Goal: Task Accomplishment & Management: Use online tool/utility

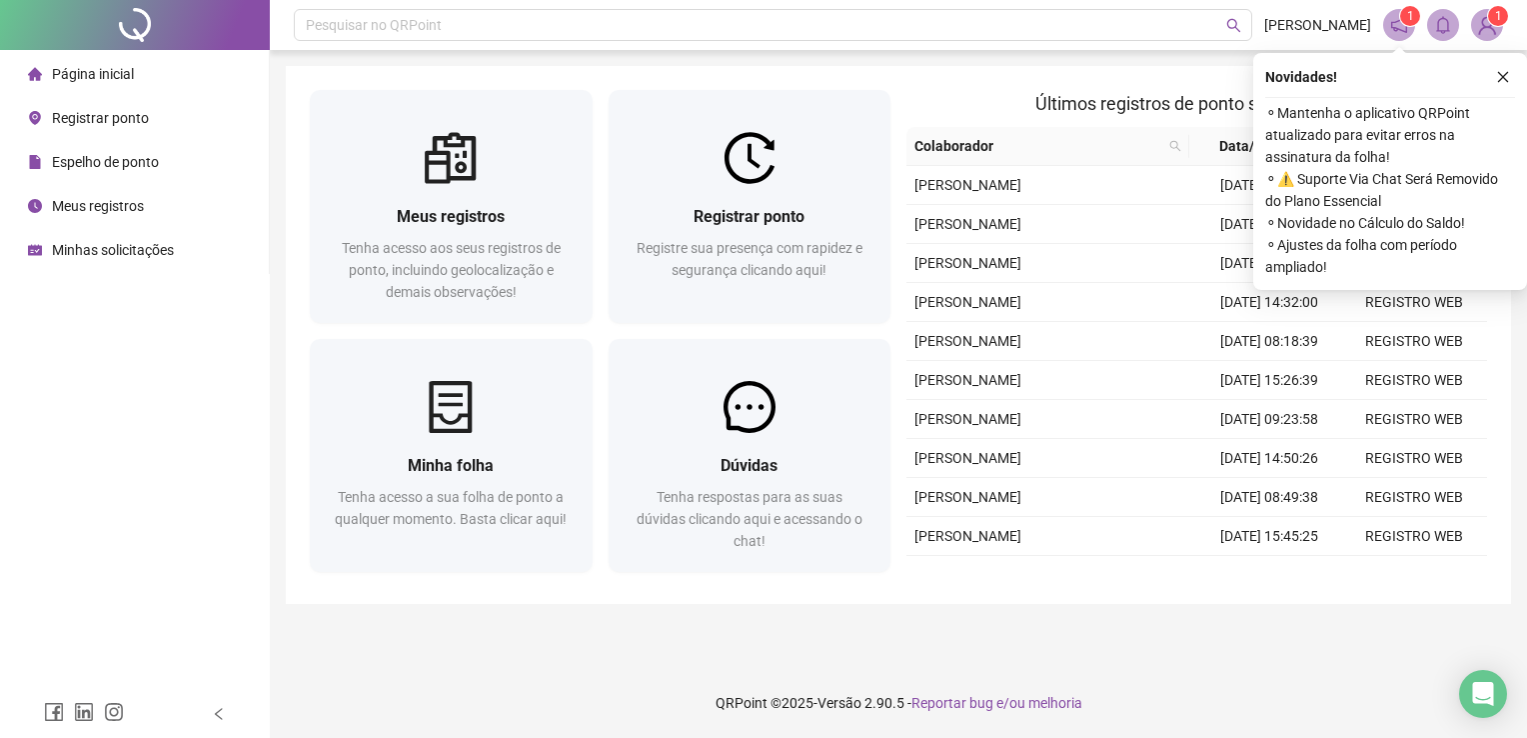
click at [1508, 88] on button "button" at bounding box center [1503, 77] width 24 height 24
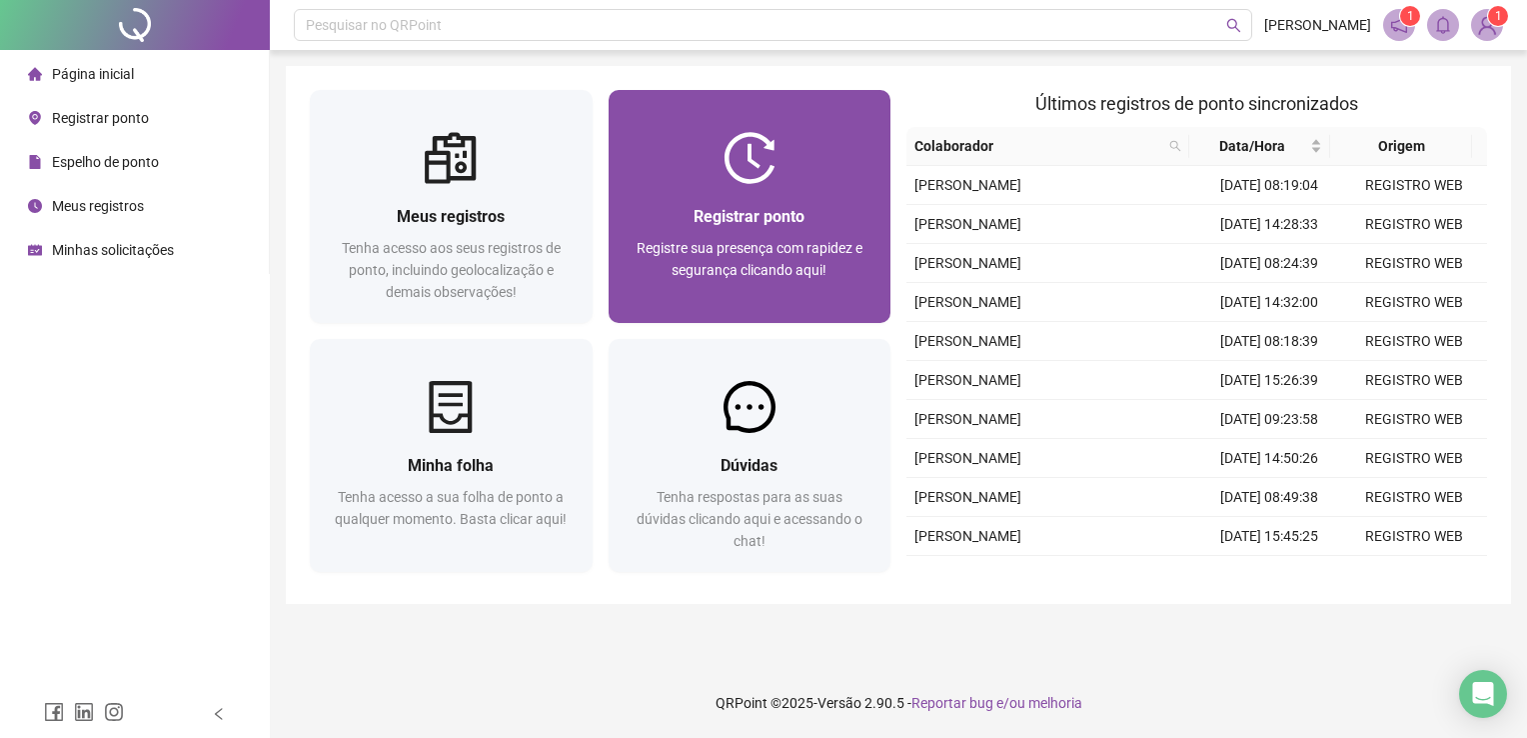
click at [799, 193] on div "Registrar ponto Registre sua presença com rapidez e segurança clicando aqui!" at bounding box center [750, 253] width 283 height 139
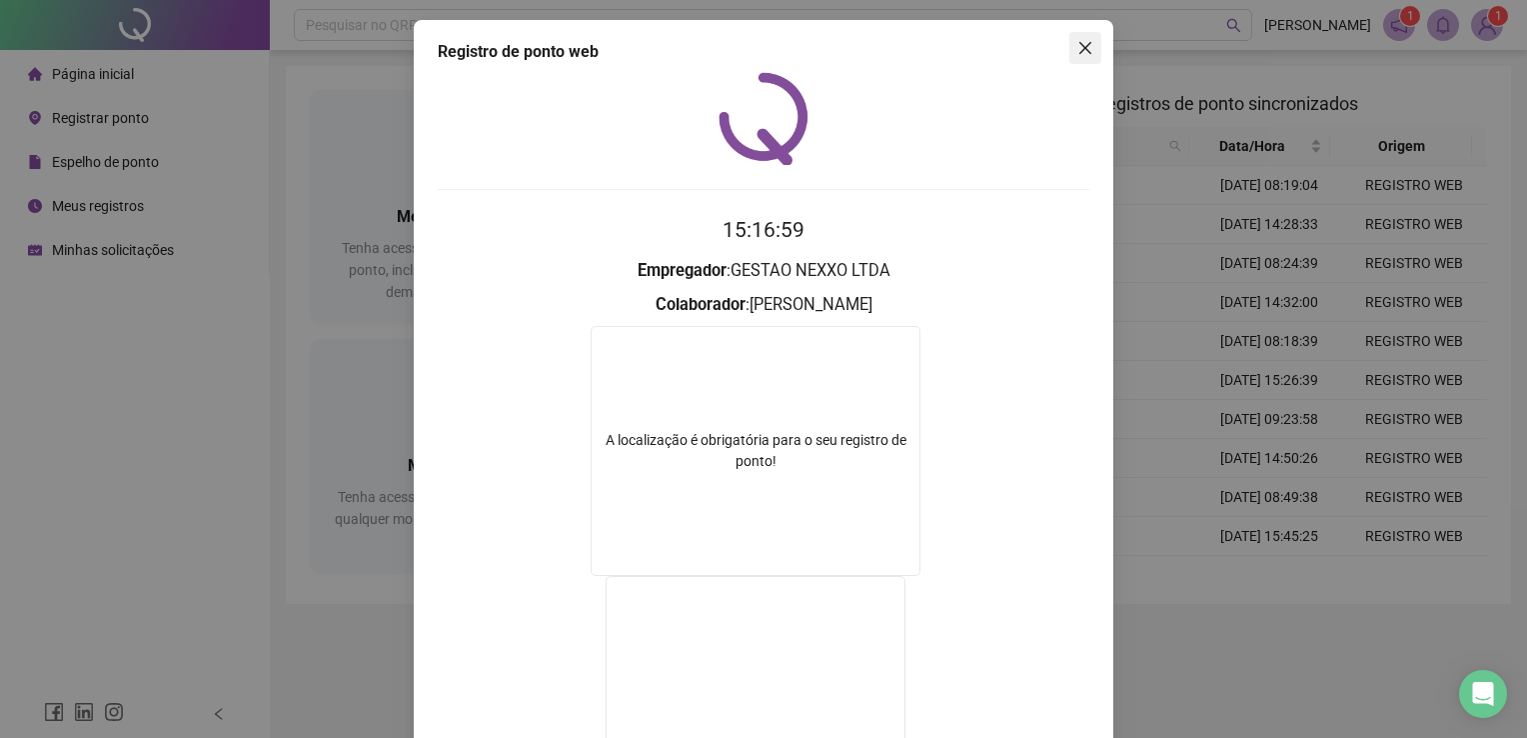
click at [1083, 46] on icon "close" at bounding box center [1085, 48] width 16 height 16
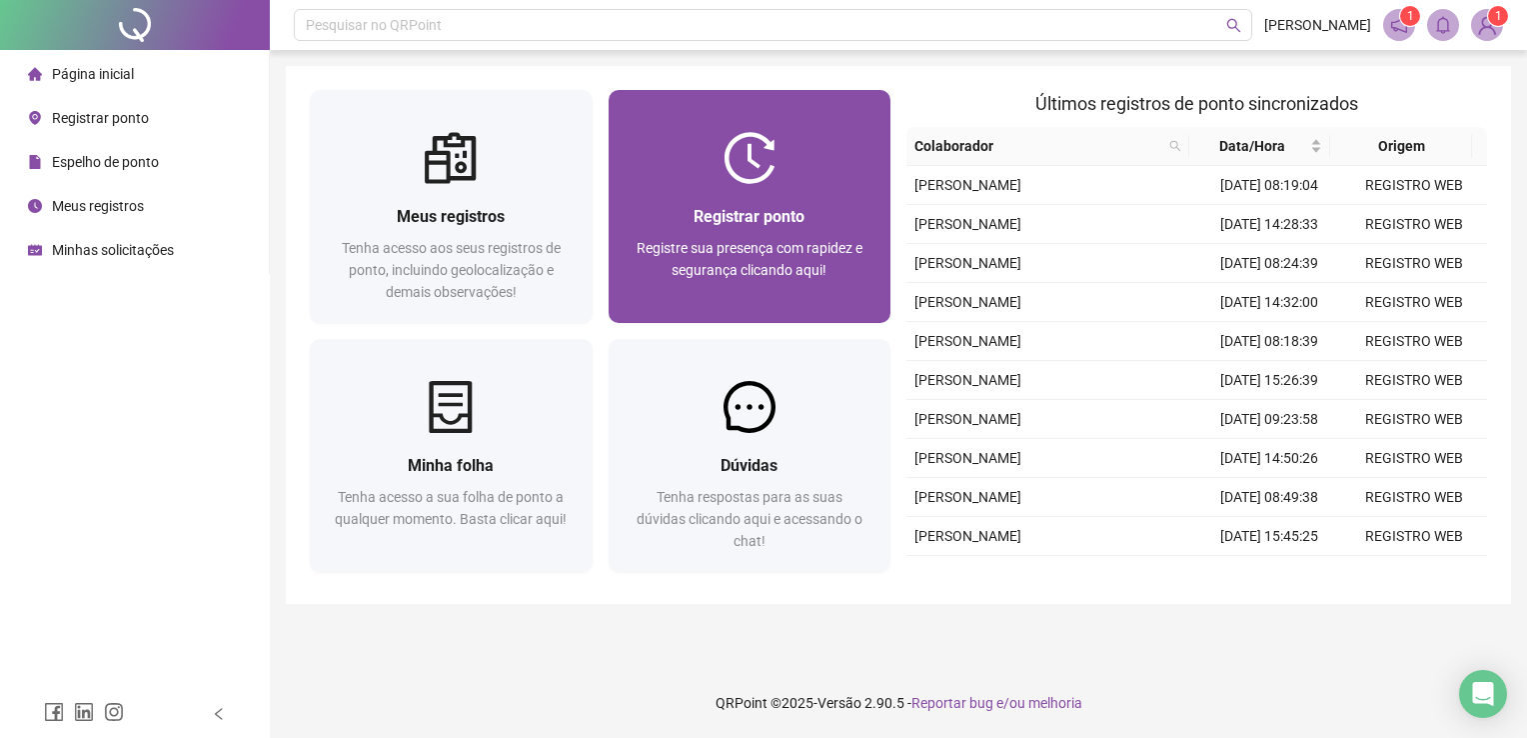
click at [736, 220] on span "Registrar ponto" at bounding box center [749, 216] width 111 height 19
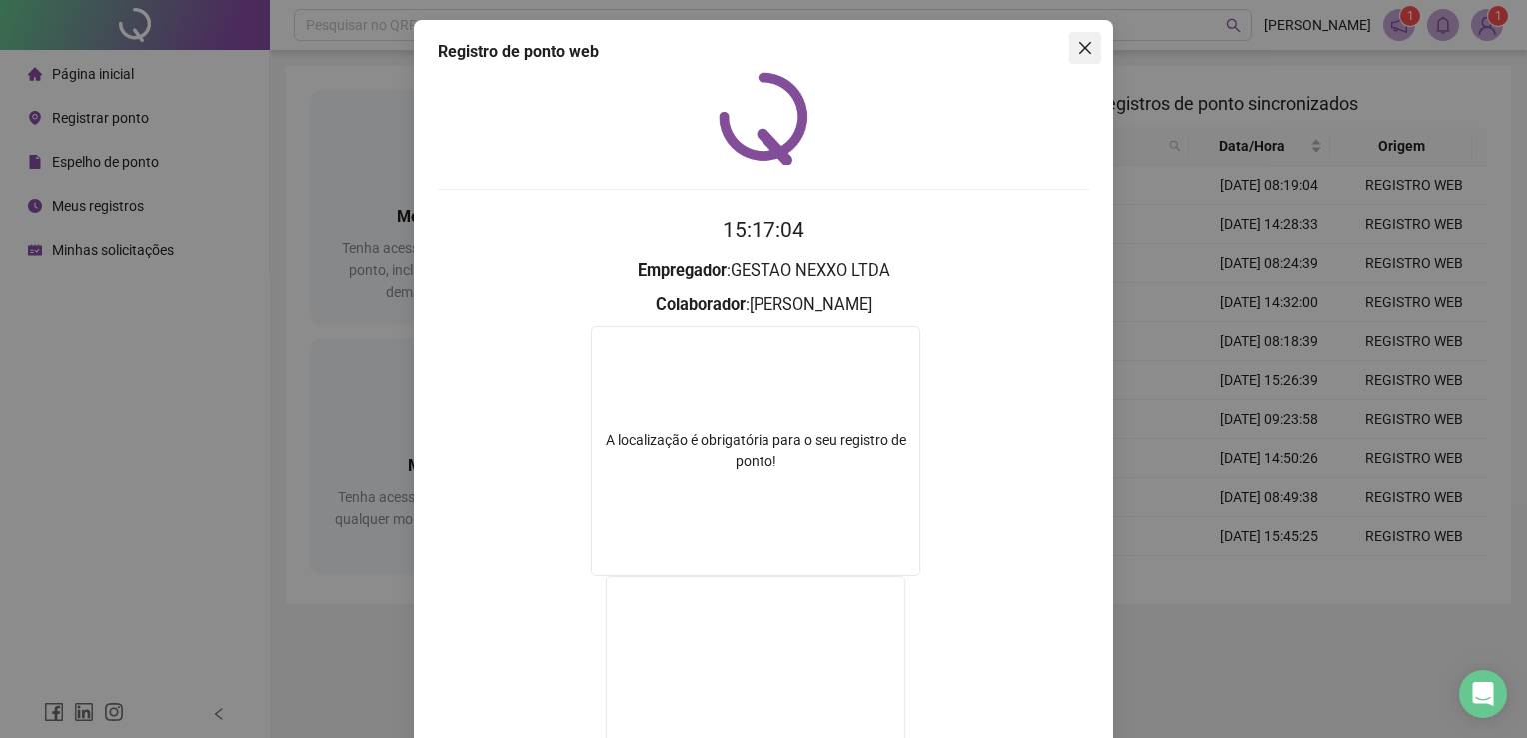
click at [1069, 42] on span "Close" at bounding box center [1085, 48] width 32 height 16
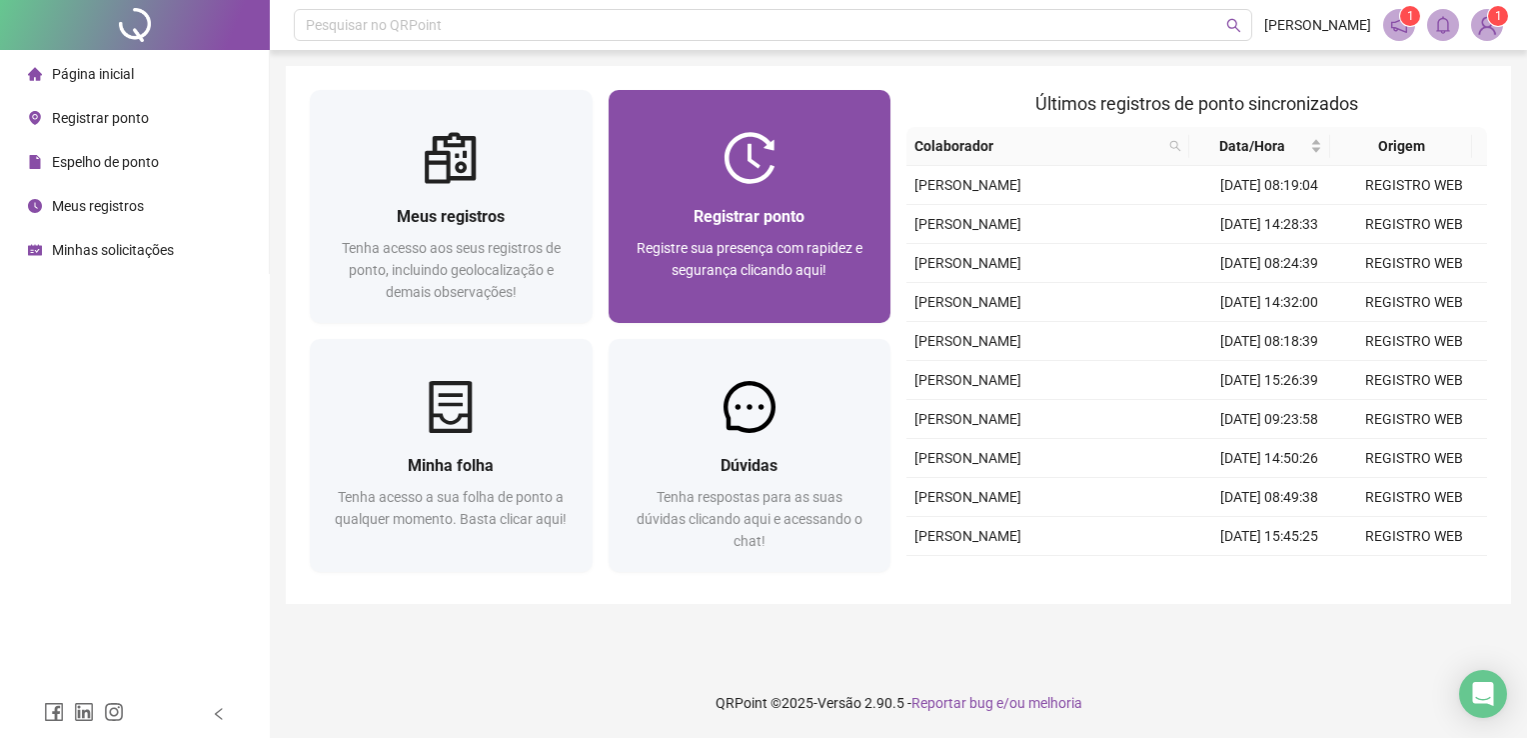
click at [803, 273] on span "Registre sua presença com rapidez e segurança clicando aqui!" at bounding box center [750, 259] width 226 height 38
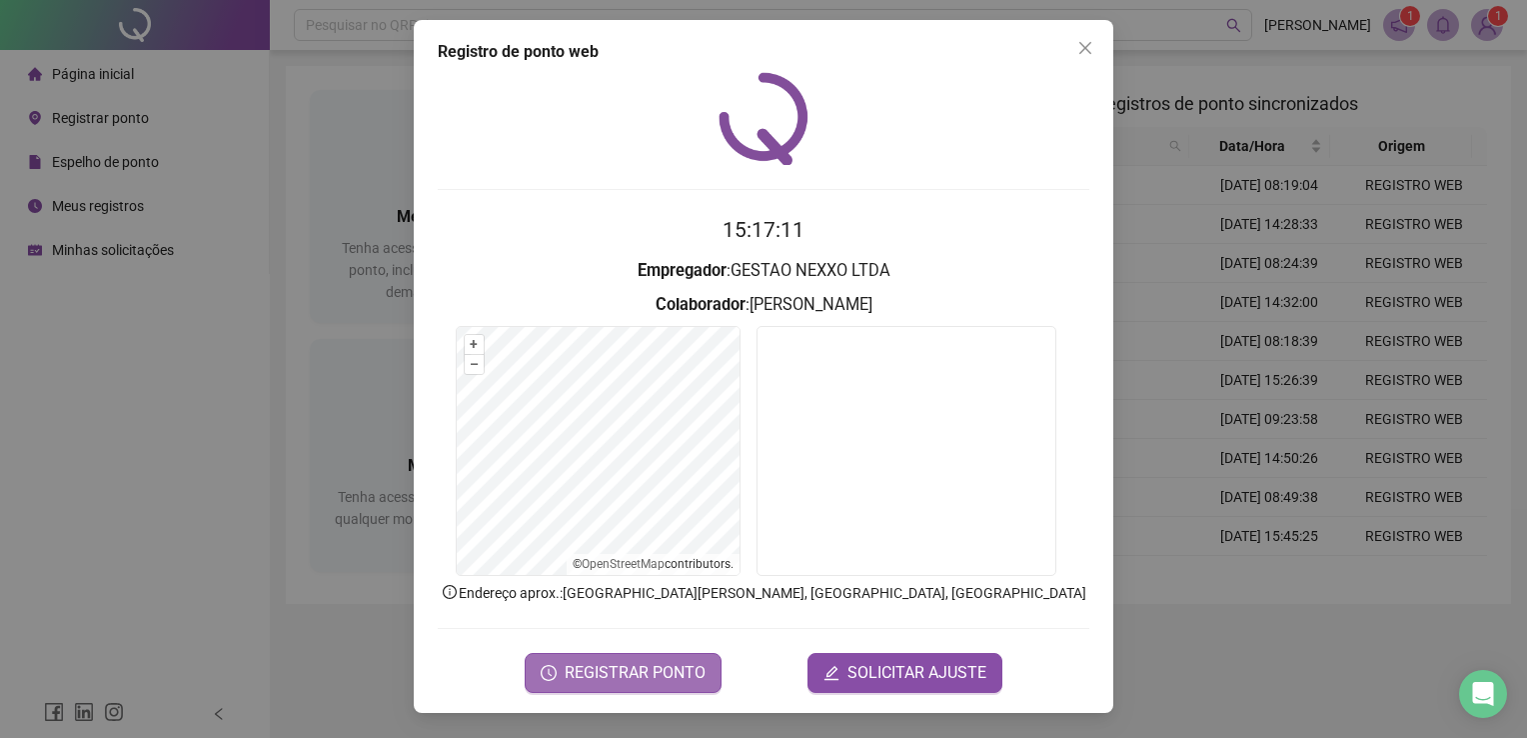
click at [653, 666] on span "REGISTRAR PONTO" at bounding box center [635, 673] width 141 height 24
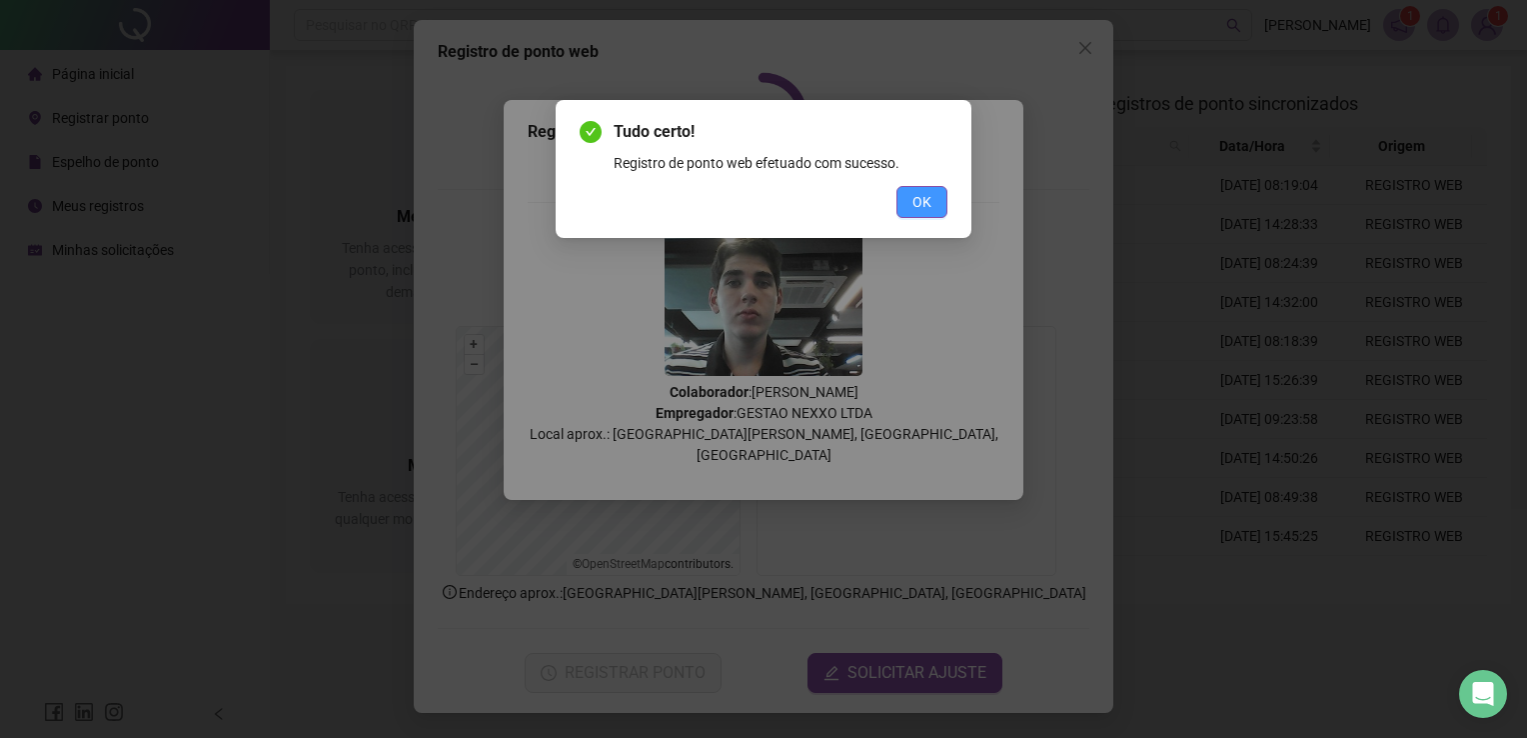
click at [915, 200] on span "OK" at bounding box center [921, 202] width 19 height 22
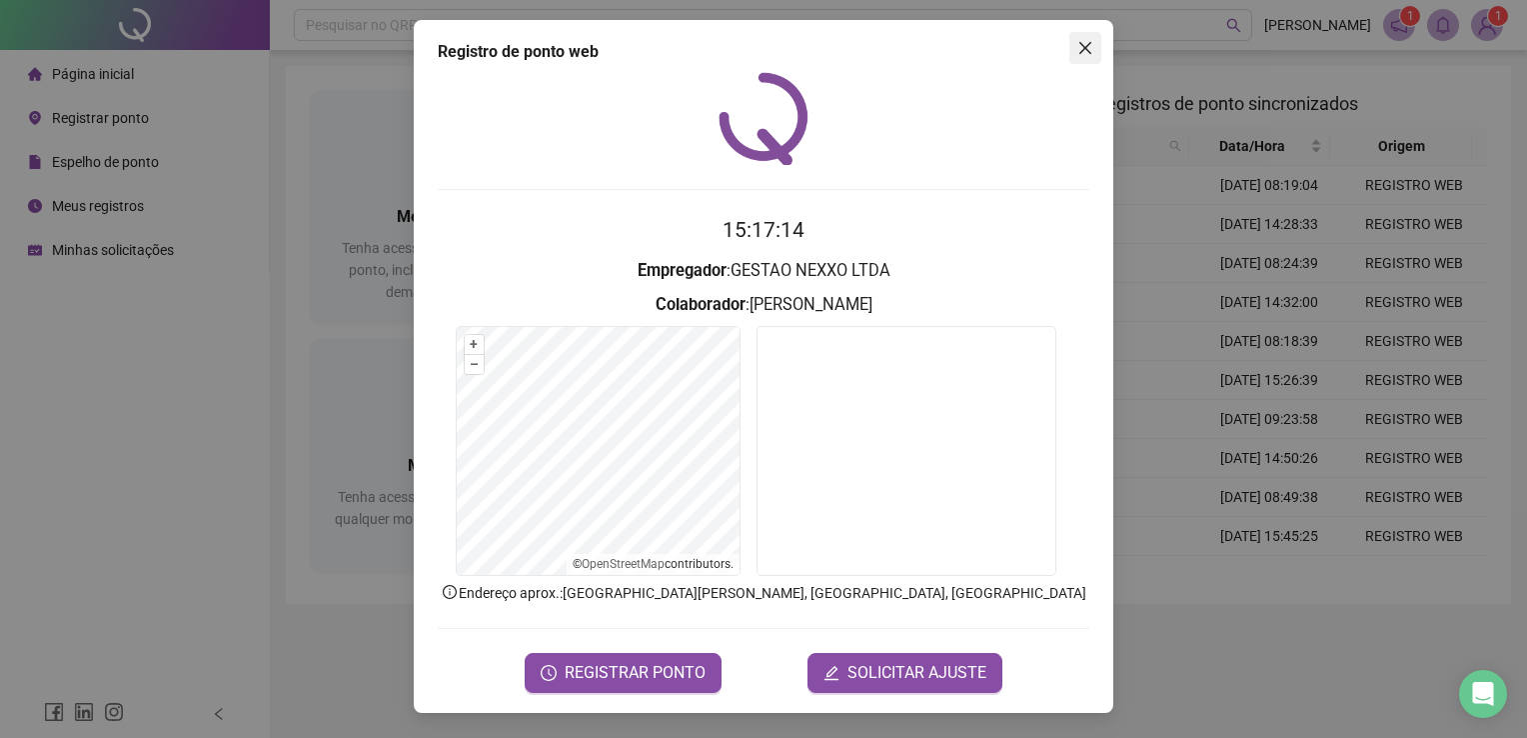
click at [1083, 42] on icon "close" at bounding box center [1085, 48] width 16 height 16
